Goal: Information Seeking & Learning: Learn about a topic

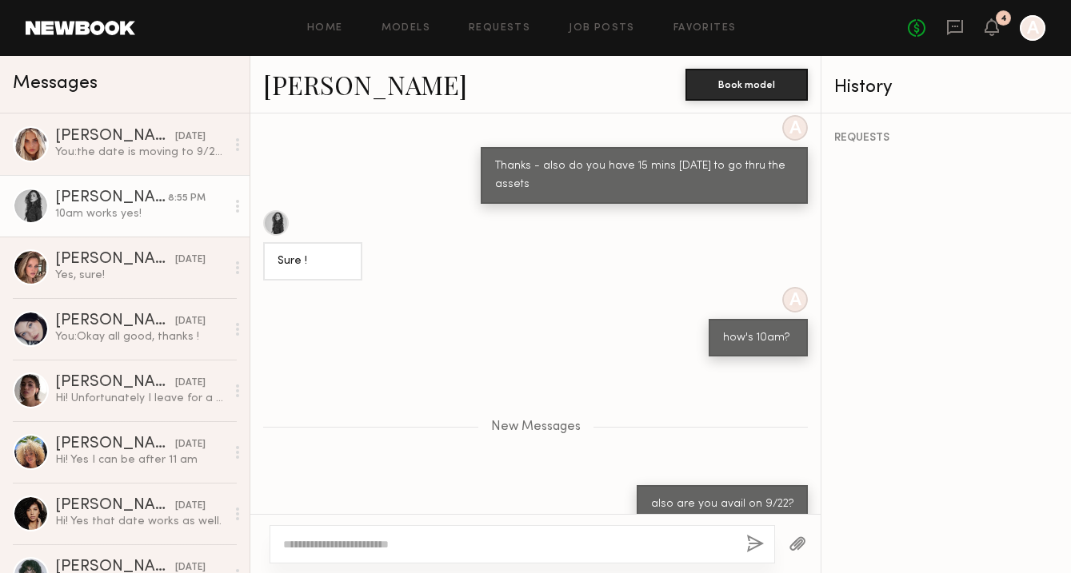
scroll to position [2637, 0]
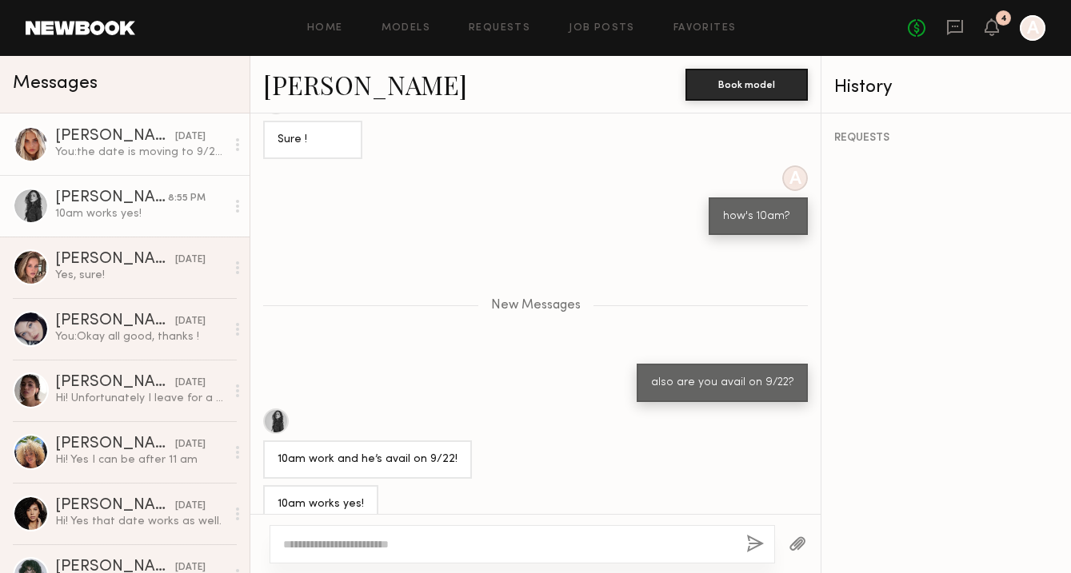
click at [185, 152] on div "You: the date is moving to 9/22 - are you avail that day?" at bounding box center [140, 152] width 170 height 15
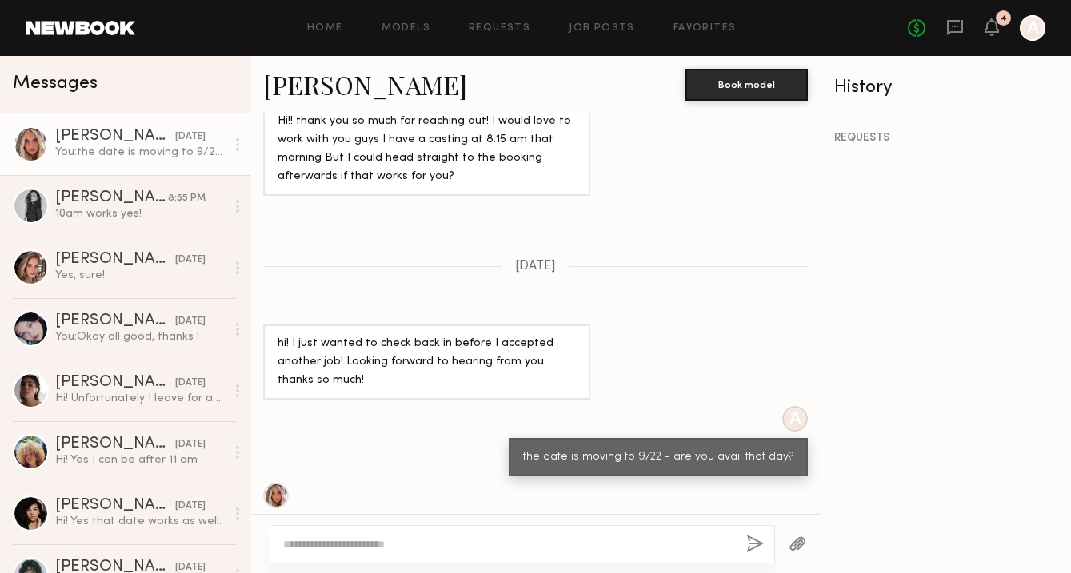
scroll to position [2138, 0]
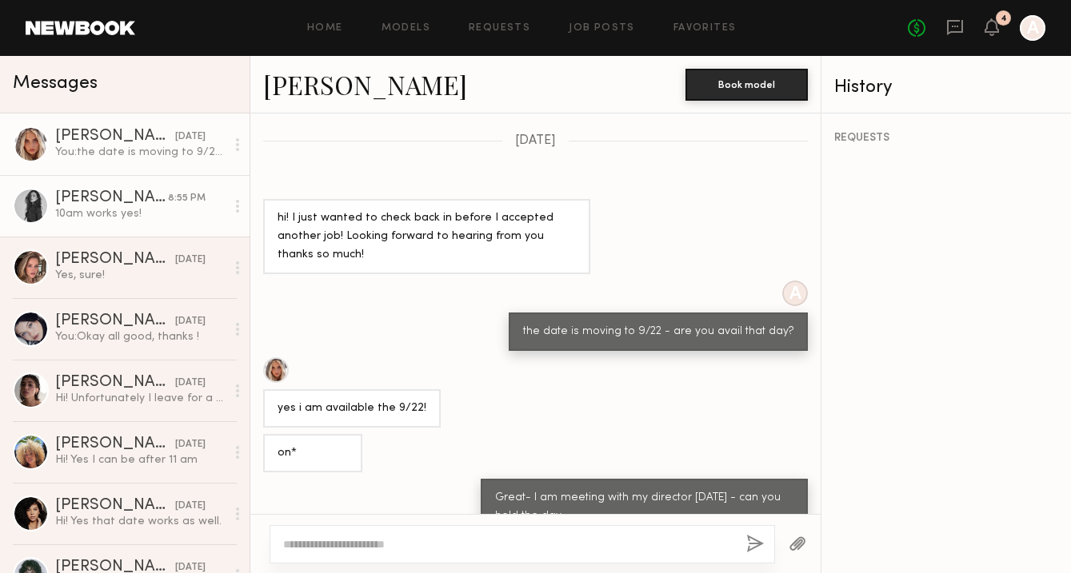
click at [172, 215] on div "10am works yes!" at bounding box center [140, 213] width 170 height 15
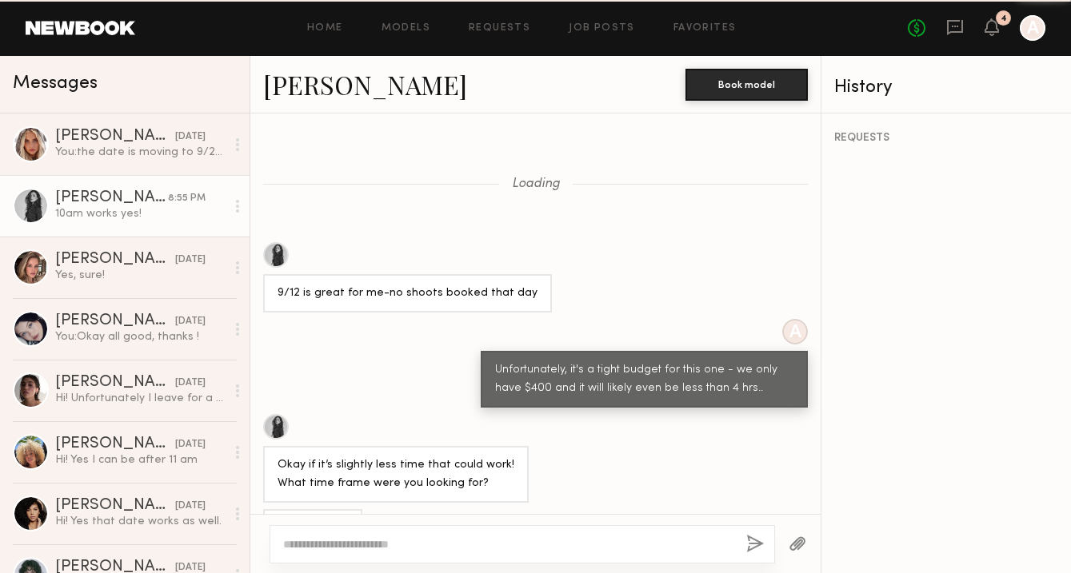
scroll to position [2515, 0]
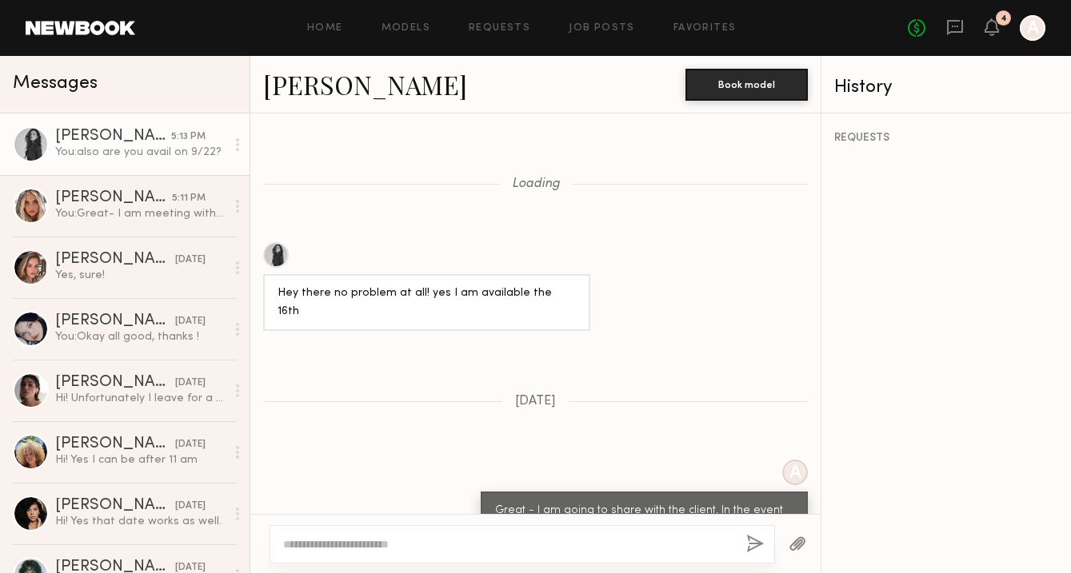
scroll to position [1430, 0]
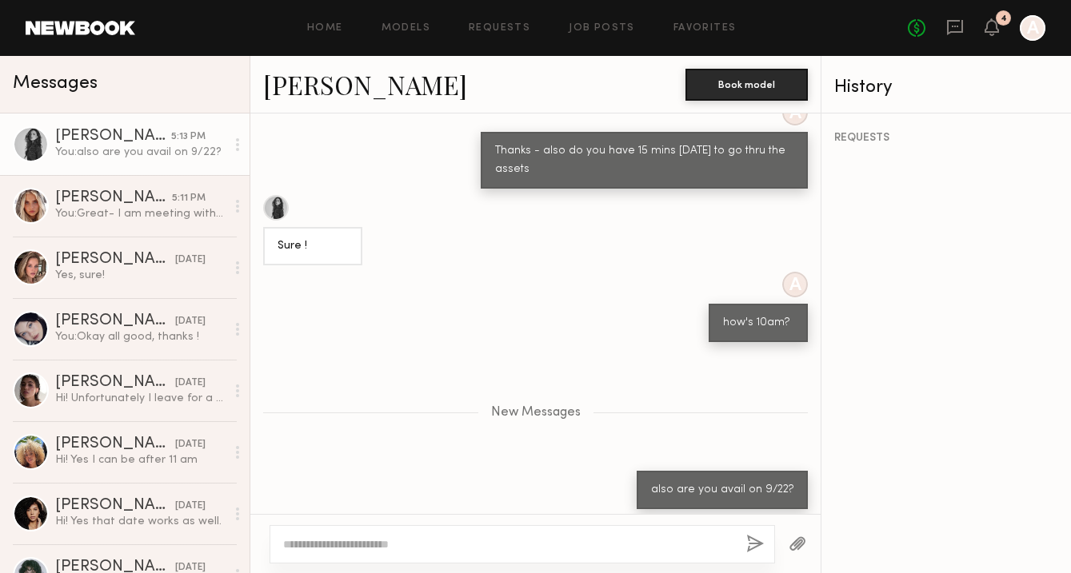
click at [318, 93] on link "[PERSON_NAME]" at bounding box center [365, 84] width 204 height 34
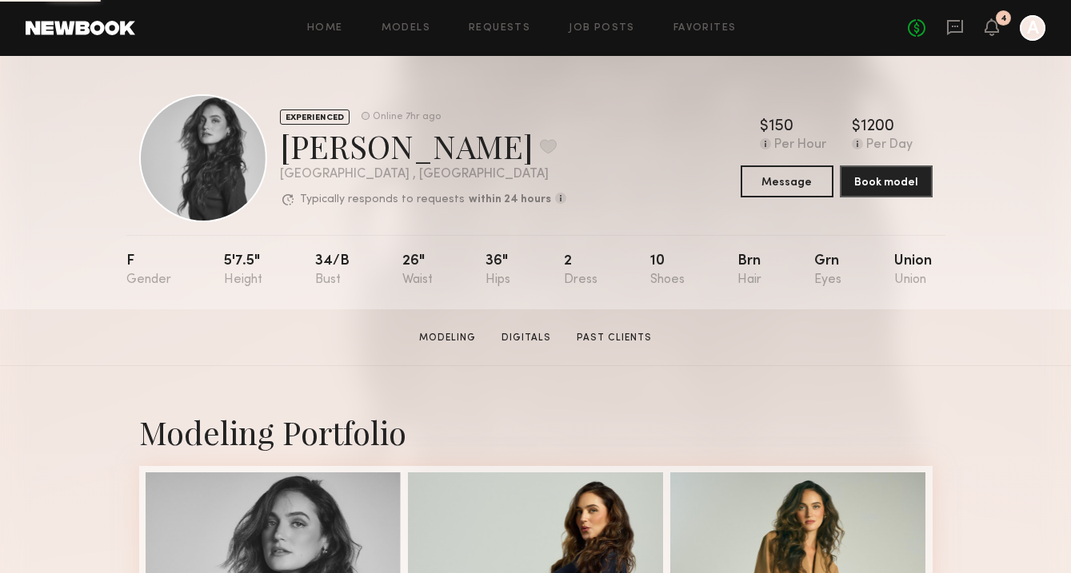
click at [188, 125] on div at bounding box center [203, 158] width 128 height 128
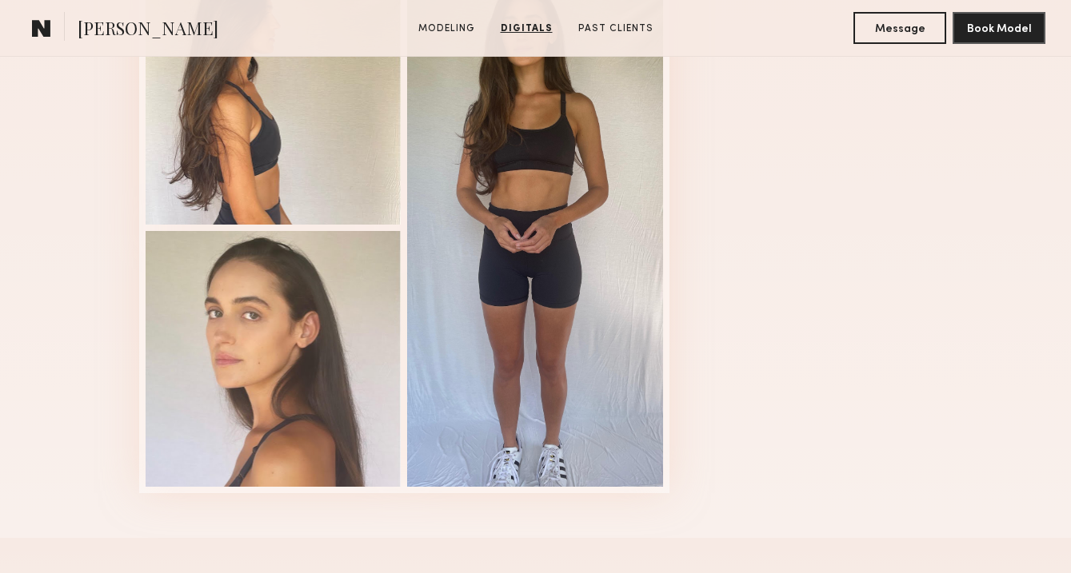
scroll to position [1750, 0]
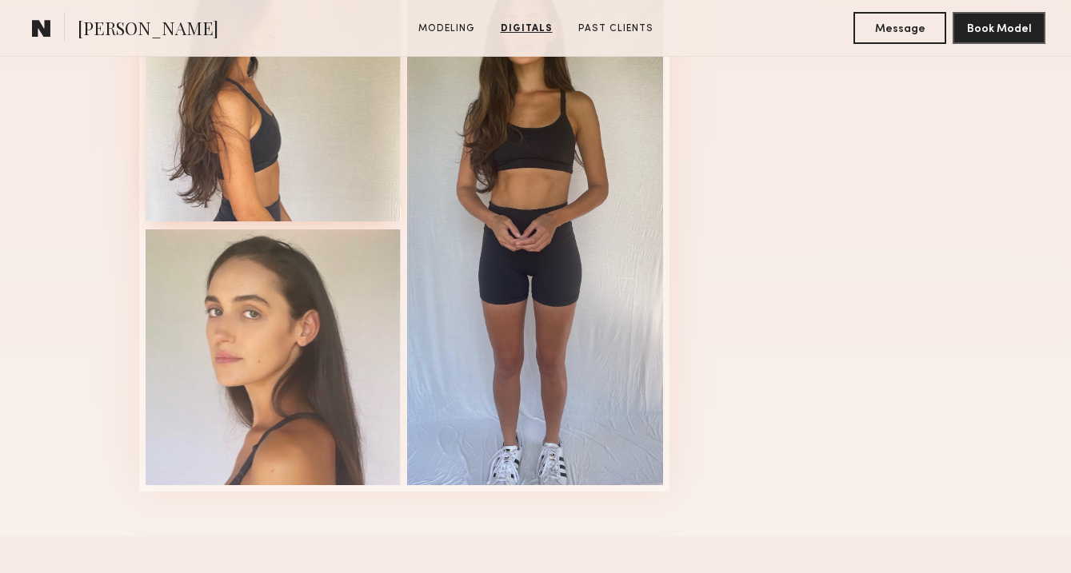
click at [257, 122] on div at bounding box center [274, 94] width 256 height 256
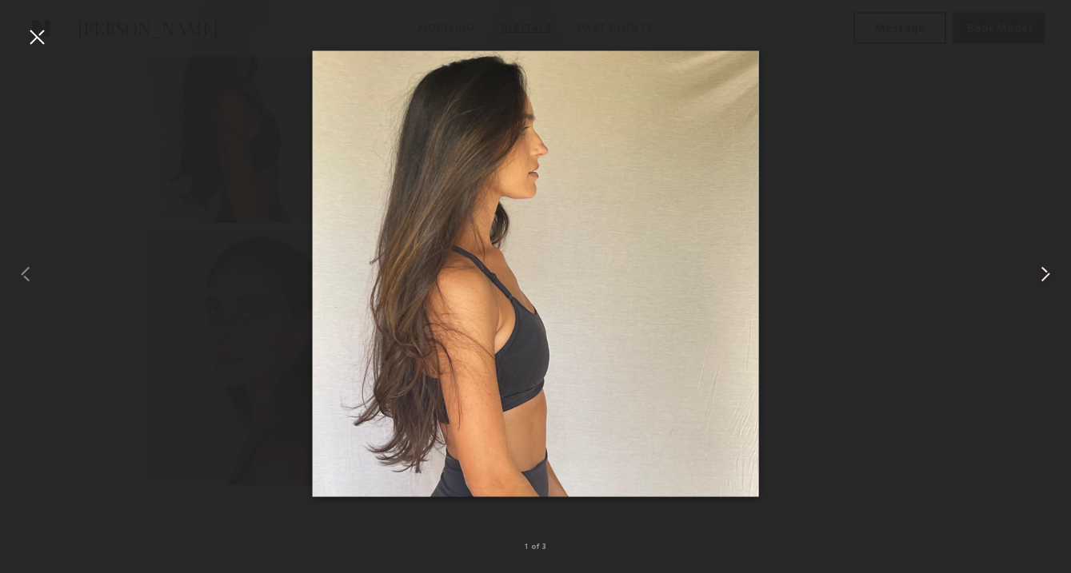
click at [1043, 275] on common-icon at bounding box center [1045, 274] width 26 height 26
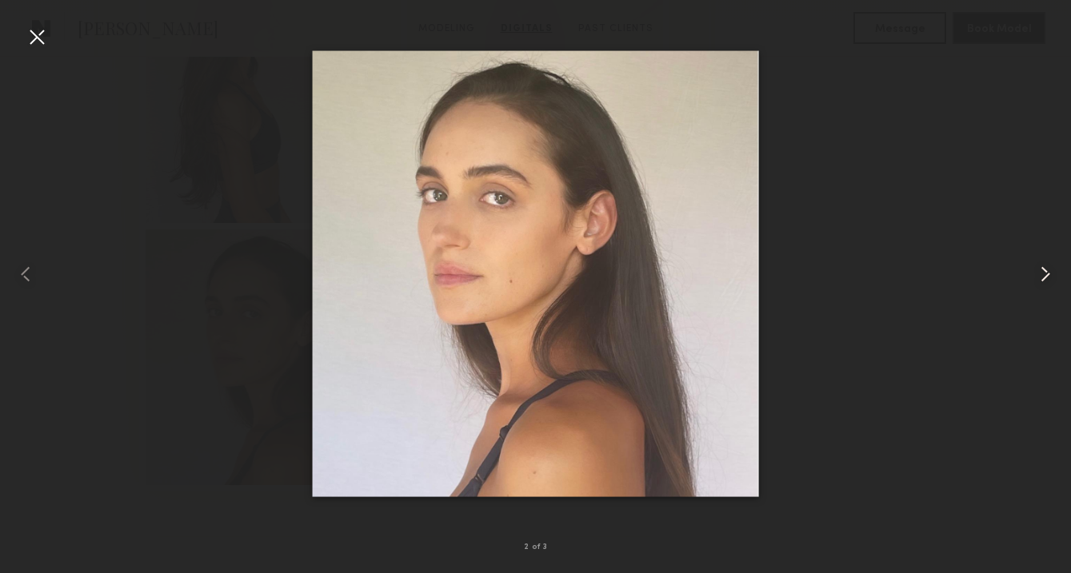
click at [1043, 275] on common-icon at bounding box center [1045, 274] width 26 height 26
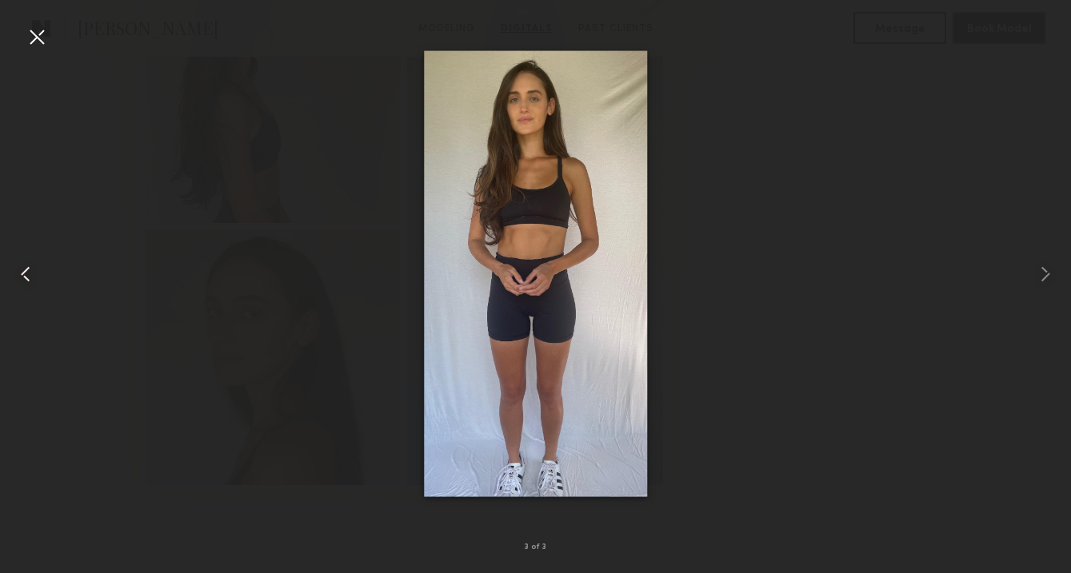
click at [13, 271] on common-icon at bounding box center [26, 274] width 26 height 26
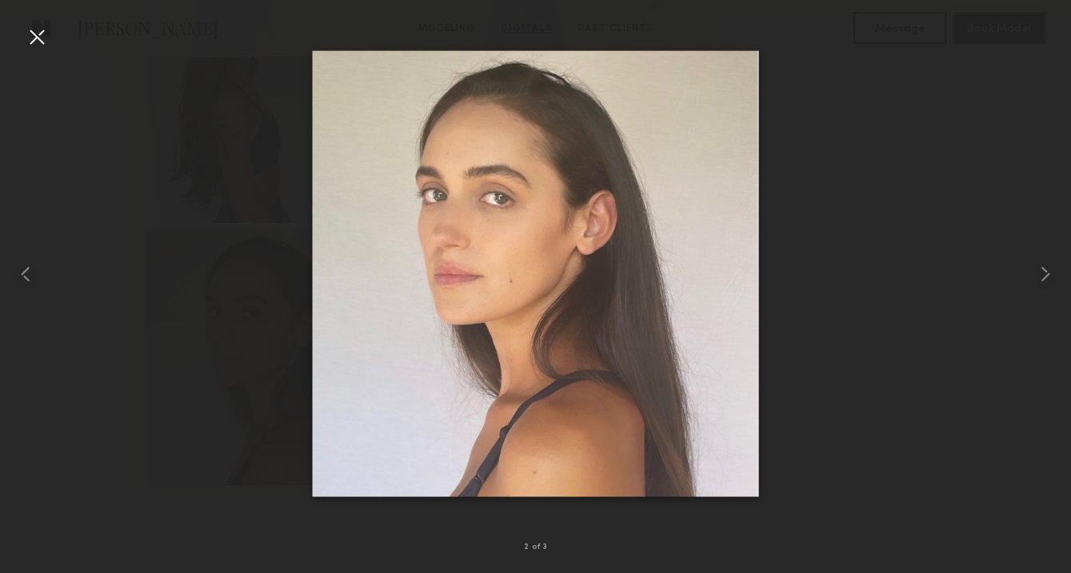
click at [34, 38] on div at bounding box center [37, 37] width 26 height 26
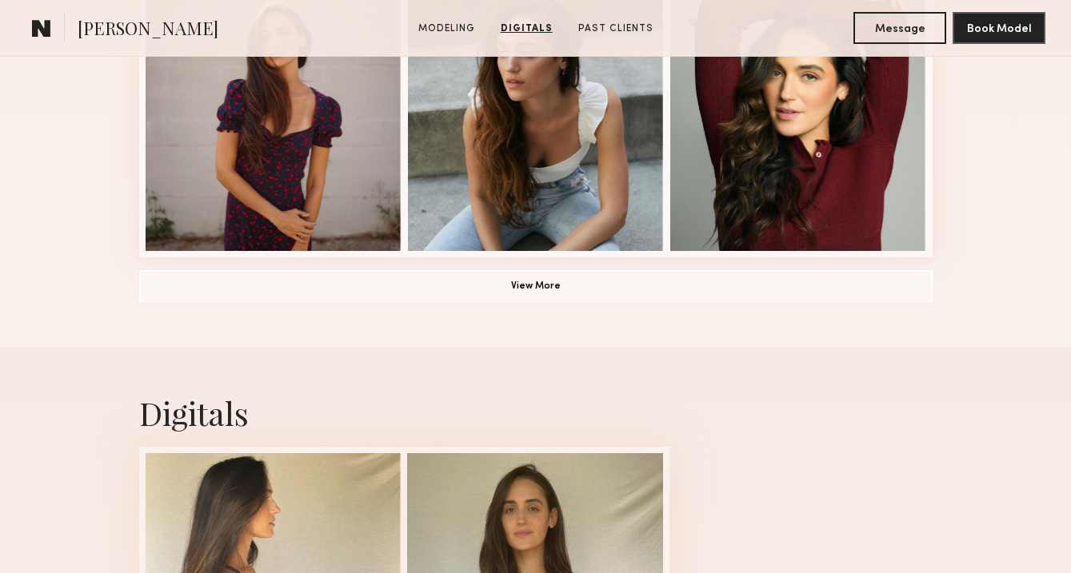
scroll to position [1262, 0]
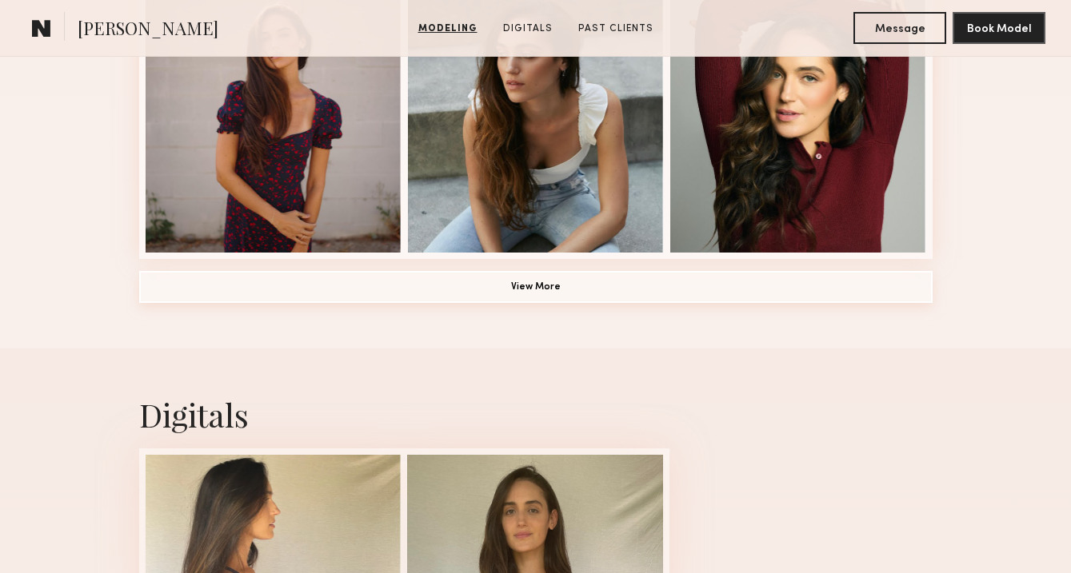
click at [505, 290] on button "View More" at bounding box center [535, 287] width 793 height 32
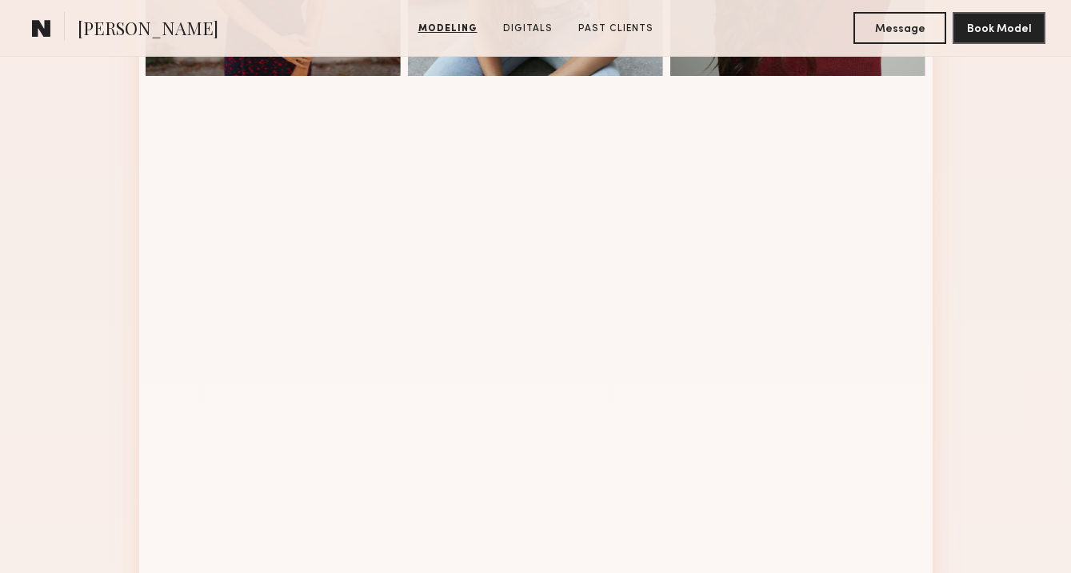
scroll to position [1440, 0]
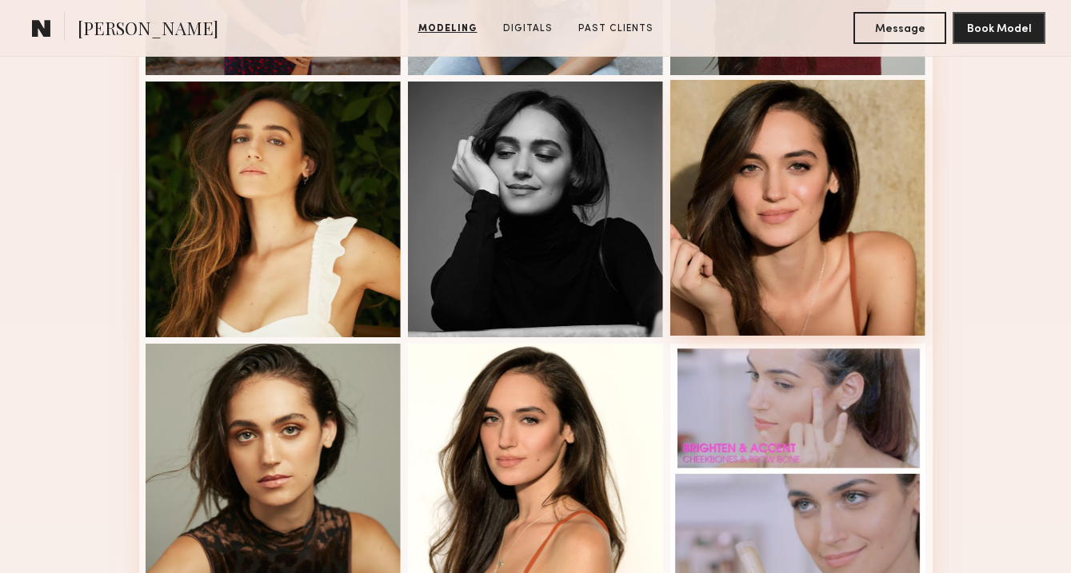
click at [838, 166] on div at bounding box center [798, 208] width 256 height 256
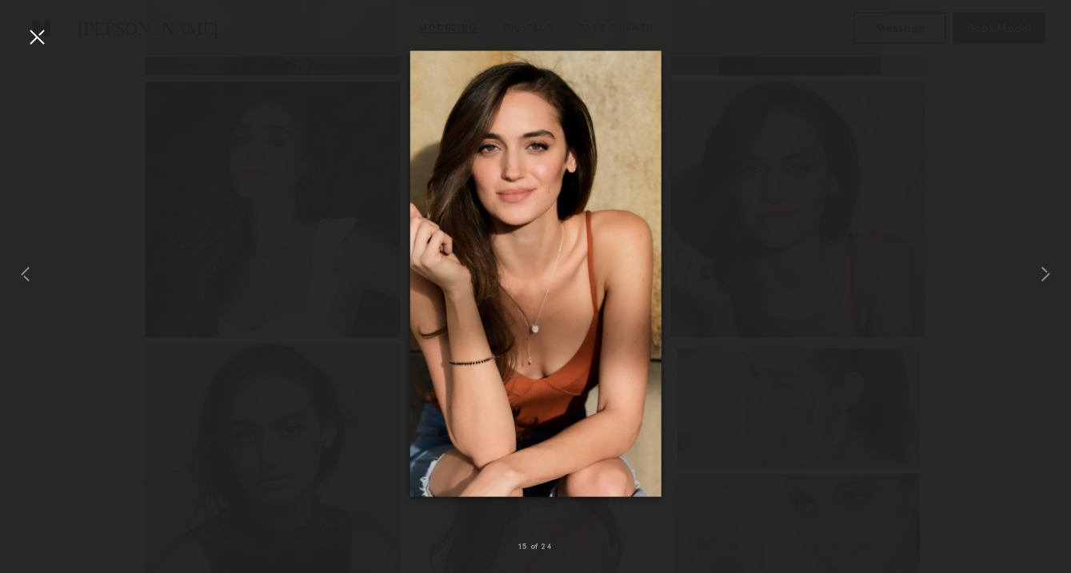
click at [33, 37] on div at bounding box center [37, 37] width 26 height 26
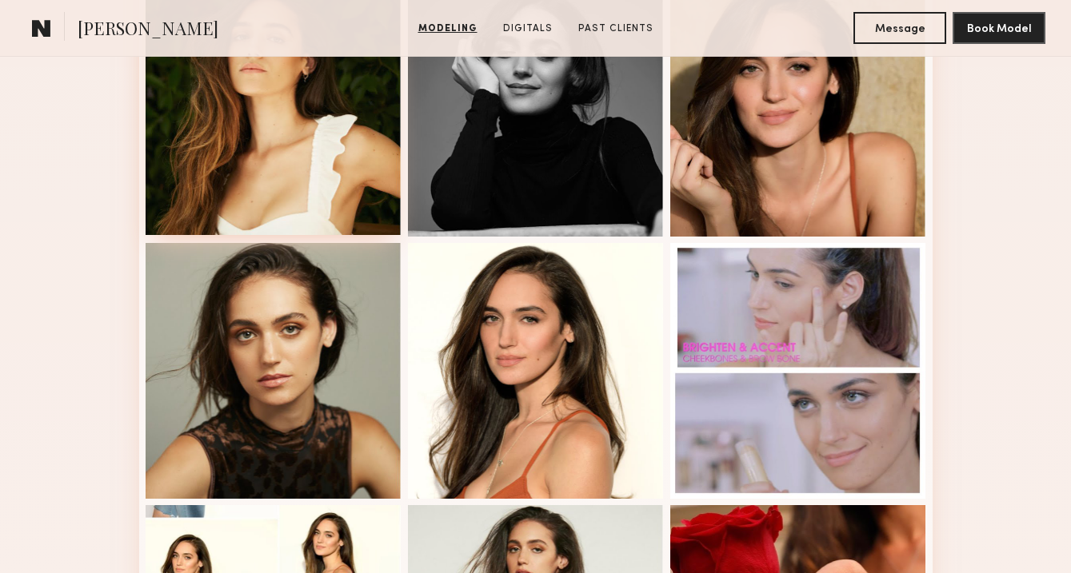
scroll to position [1553, 0]
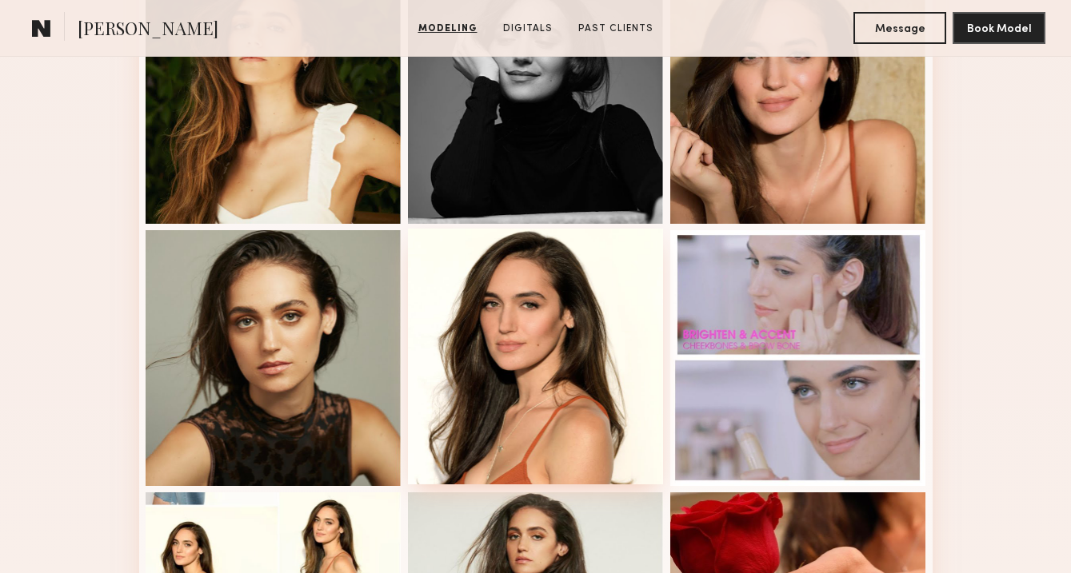
click at [497, 339] on div at bounding box center [536, 357] width 256 height 256
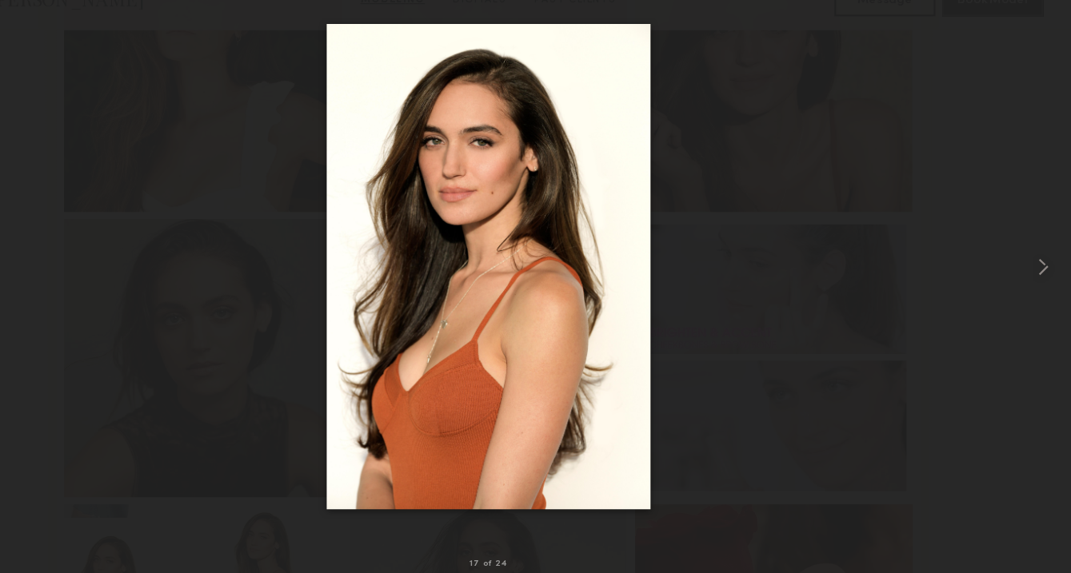
click at [122, 101] on div at bounding box center [535, 274] width 1071 height 497
click at [117, 172] on div at bounding box center [535, 274] width 1071 height 497
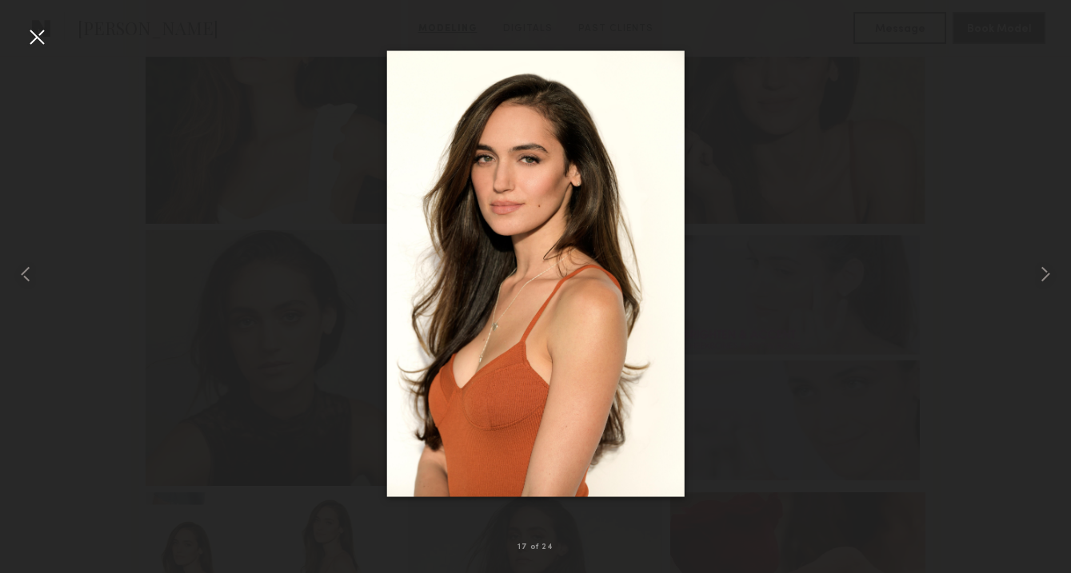
click at [43, 27] on div at bounding box center [37, 37] width 26 height 26
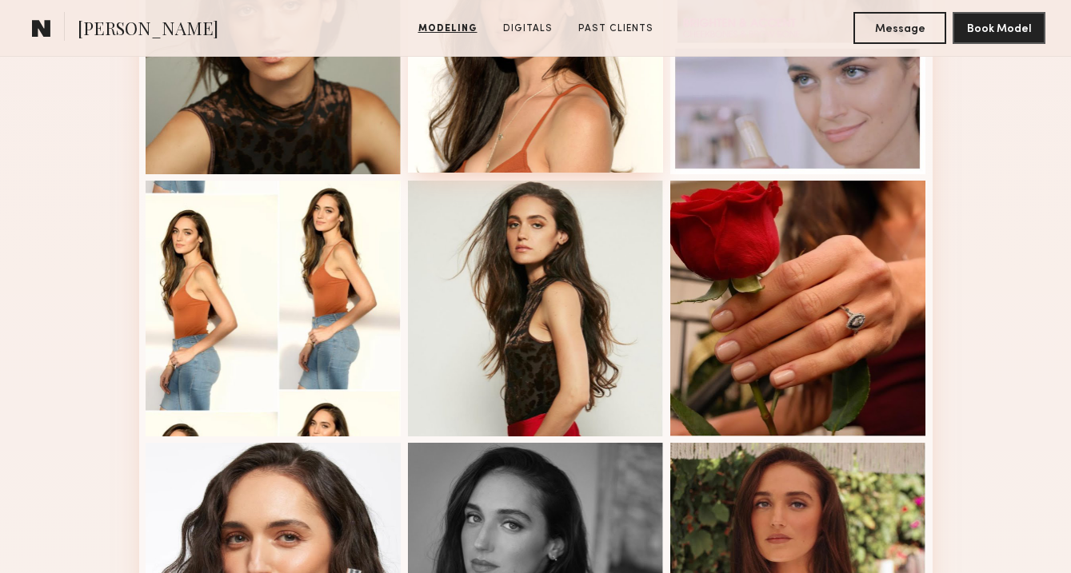
scroll to position [1872, 0]
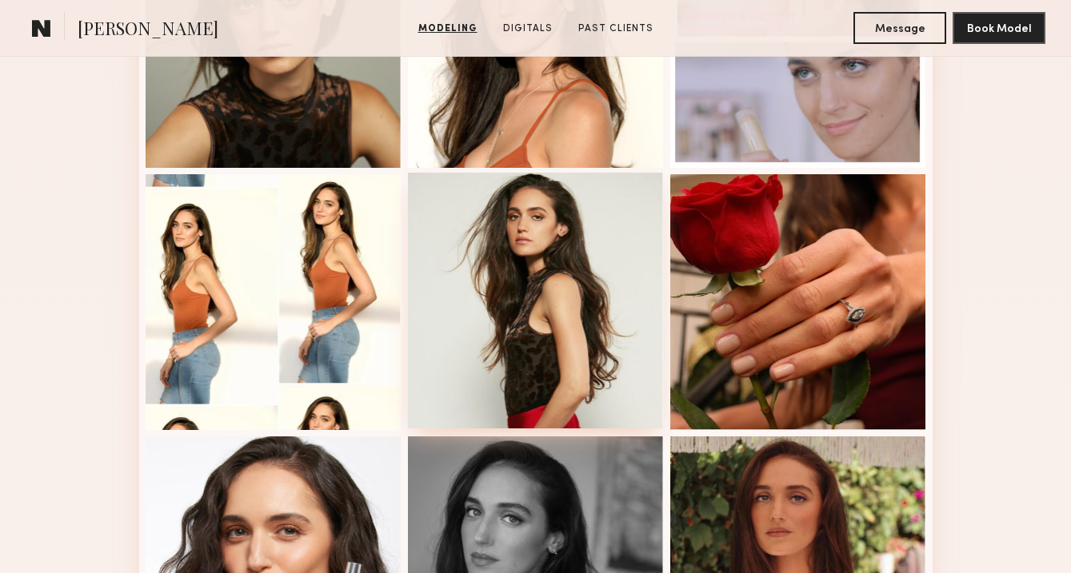
click at [555, 248] on div at bounding box center [536, 301] width 256 height 256
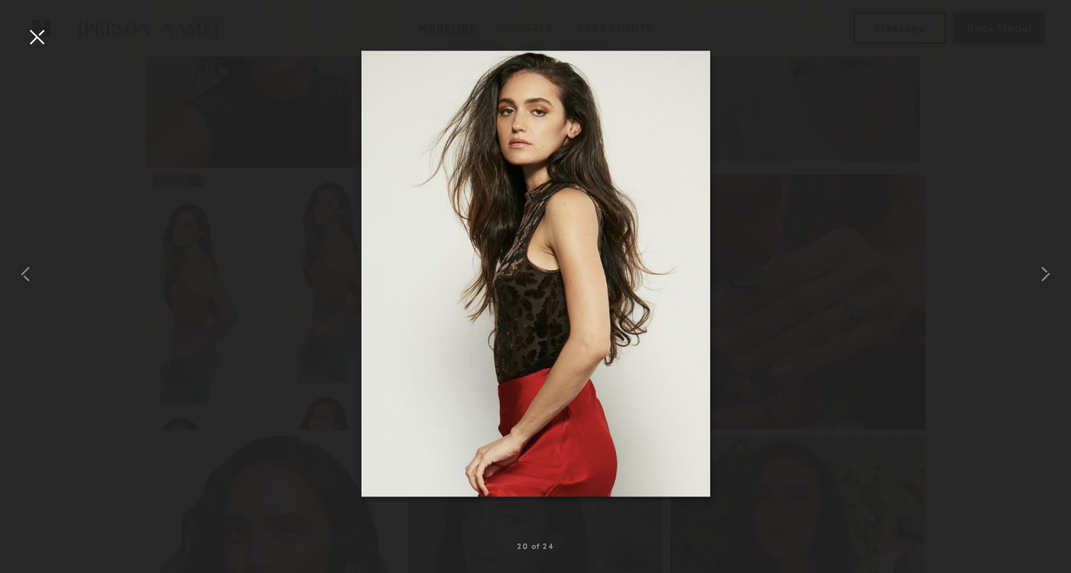
click at [34, 39] on div at bounding box center [37, 37] width 26 height 26
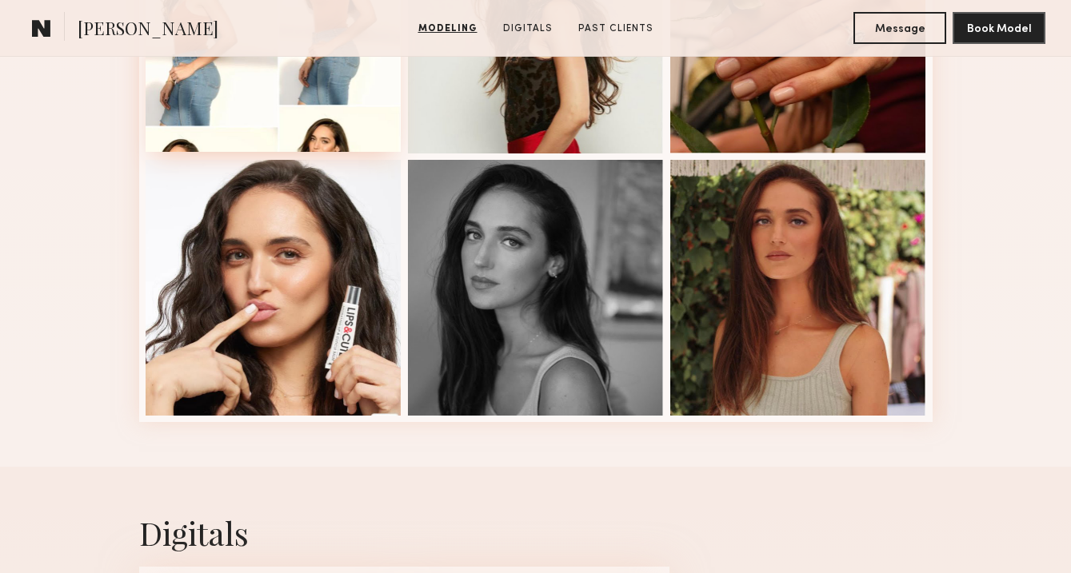
scroll to position [2147, 0]
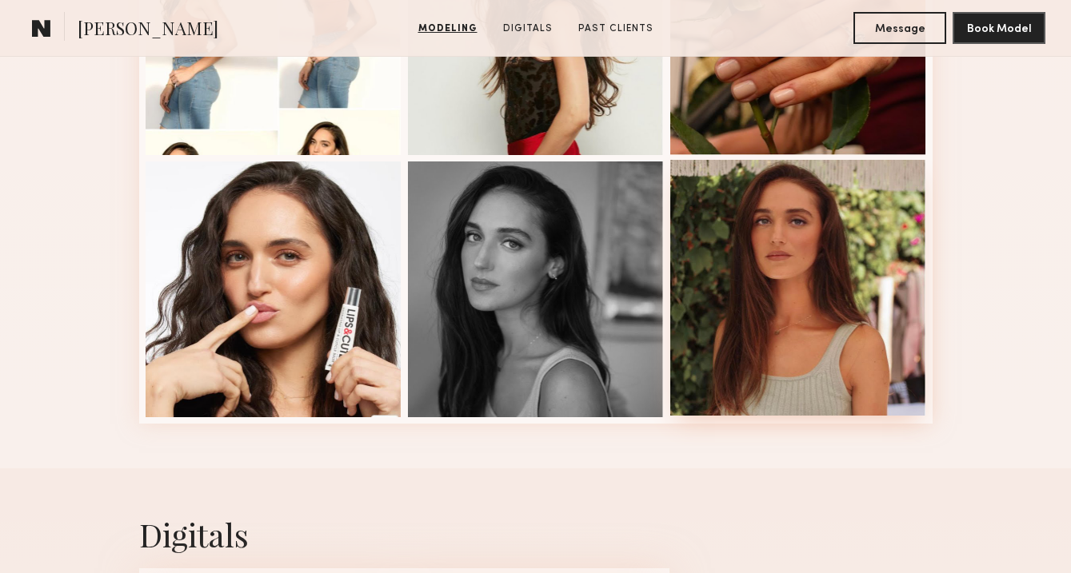
click at [844, 289] on div at bounding box center [798, 288] width 256 height 256
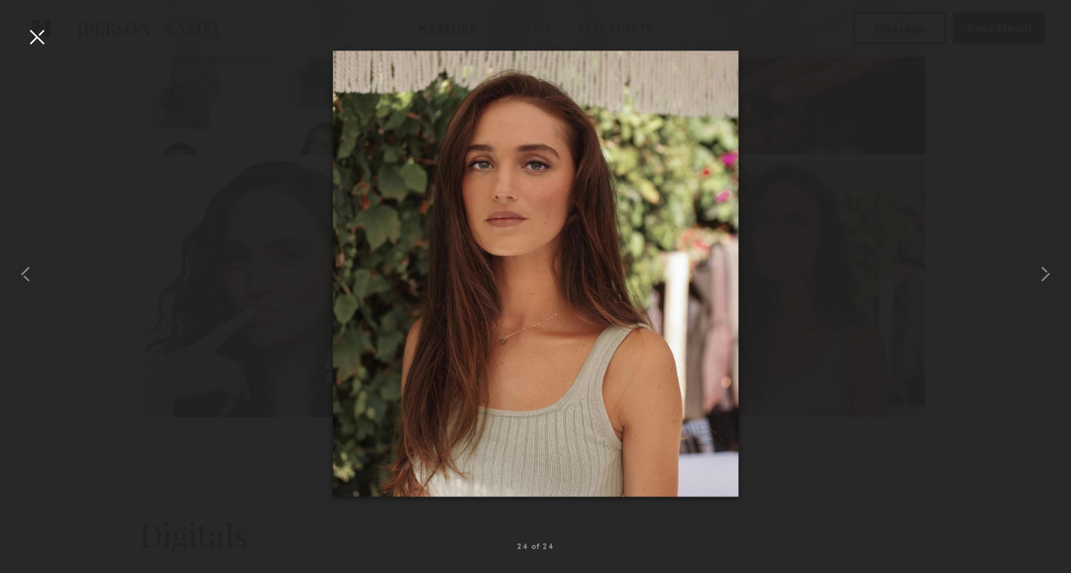
click at [42, 42] on div at bounding box center [37, 37] width 26 height 26
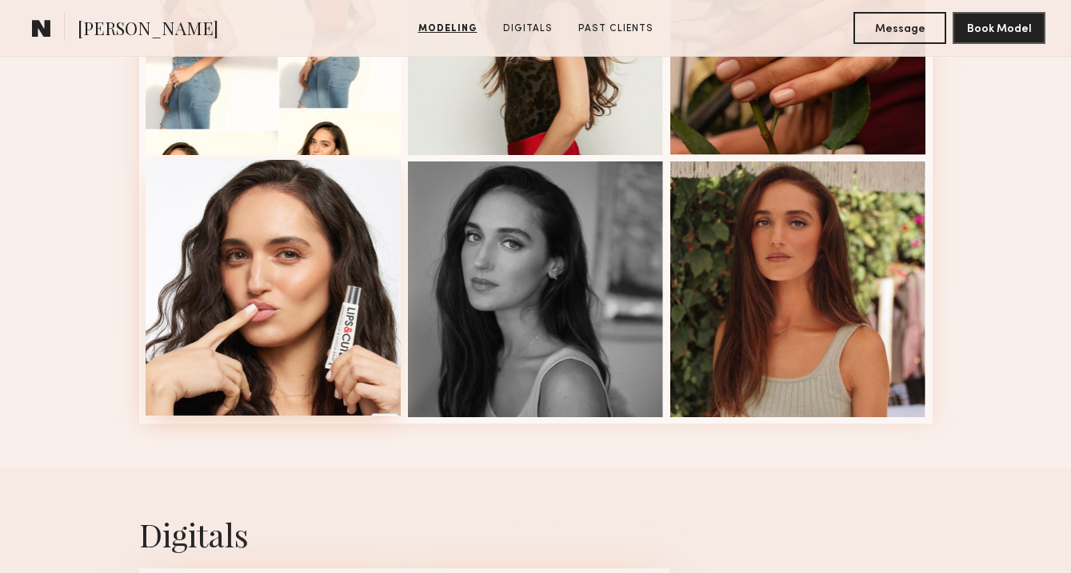
click at [252, 292] on div at bounding box center [274, 288] width 256 height 256
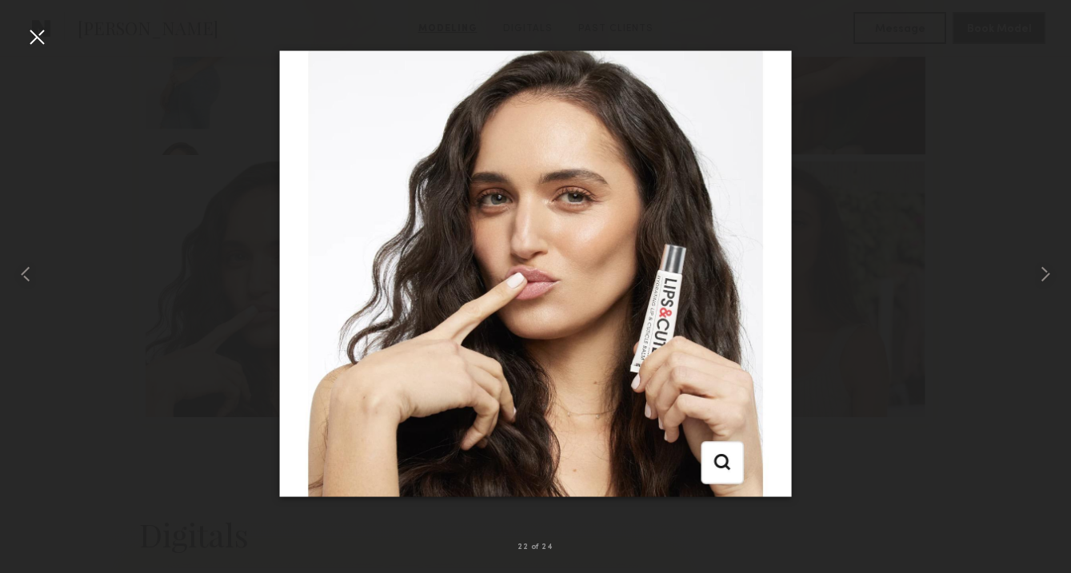
click at [32, 10] on nb-gallery-light "22 of 24" at bounding box center [535, 286] width 1071 height 573
click at [34, 33] on div at bounding box center [37, 37] width 26 height 26
